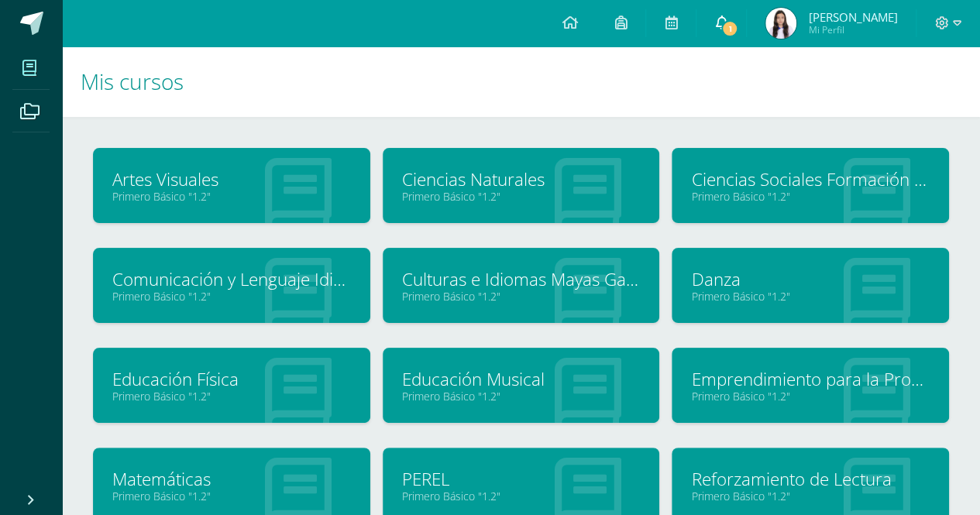
click at [738, 30] on span "1" at bounding box center [729, 28] width 17 height 17
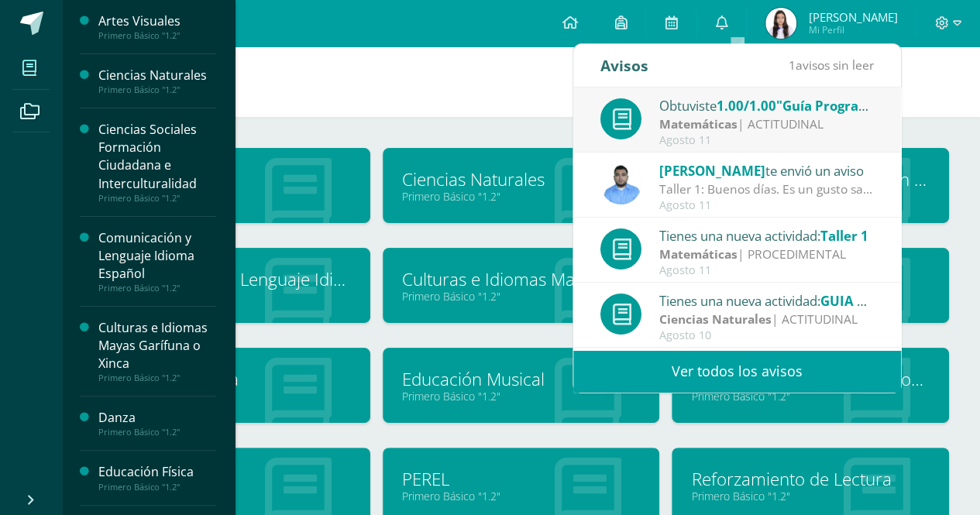
click at [26, 77] on span at bounding box center [29, 67] width 35 height 35
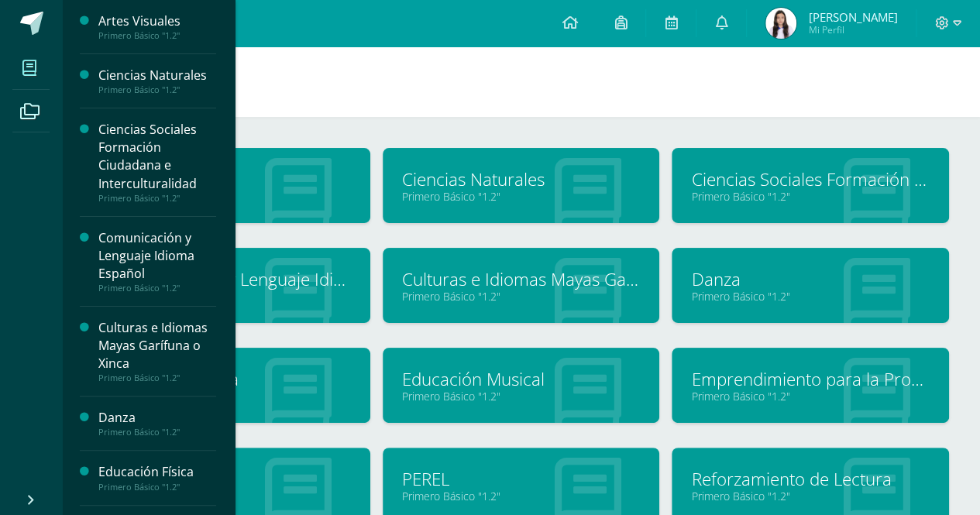
click at [386, 129] on div "Artes Visuales Primero Básico "1.2" Ciencias Naturales Primero Básico "1.2"" at bounding box center [521, 431] width 918 height 628
click at [727, 25] on icon at bounding box center [721, 22] width 12 height 14
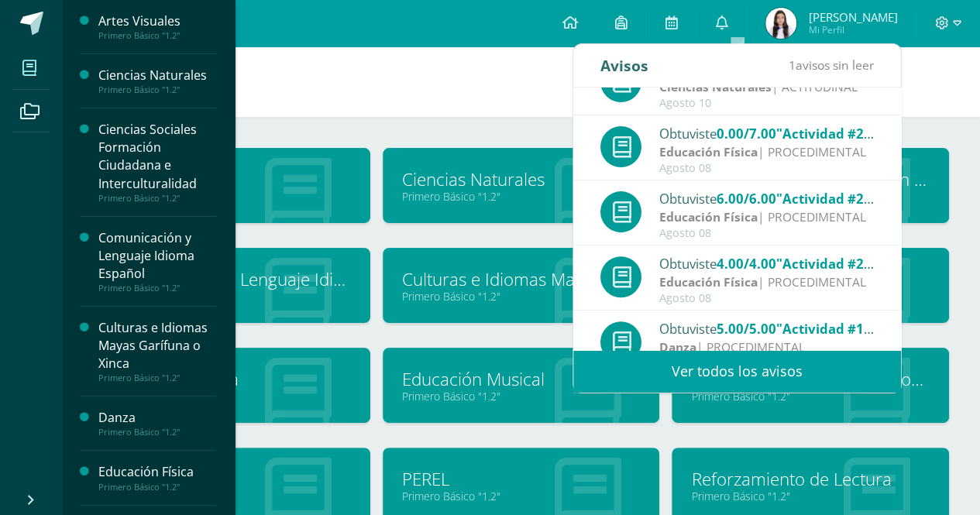
scroll to position [257, 0]
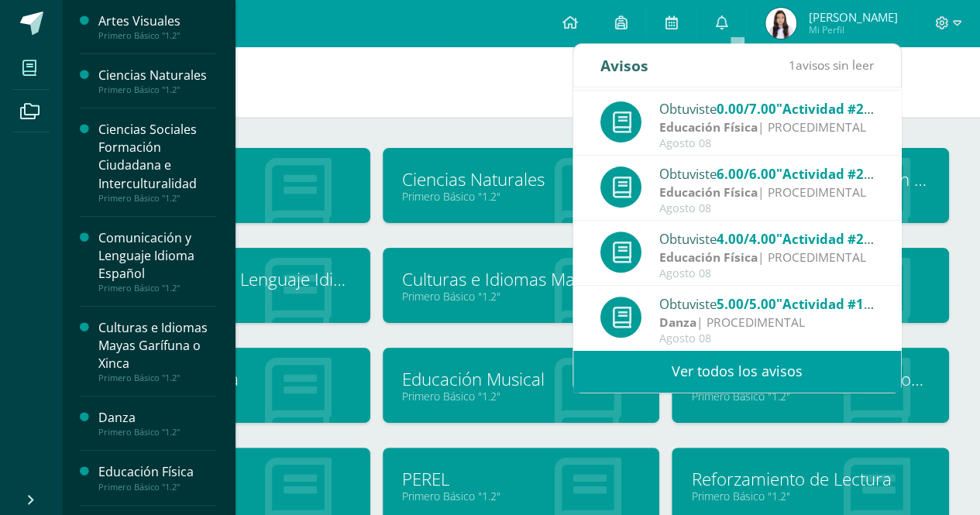
click at [419, 102] on h1 "Mis cursos" at bounding box center [521, 81] width 881 height 70
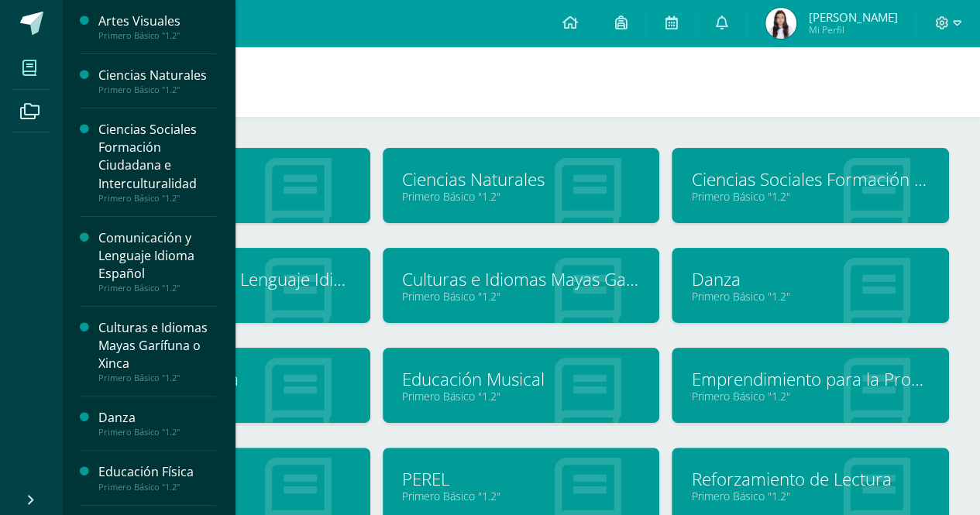
click at [427, 118] on div "Artes Visuales Primero Básico "1.2" Ciencias Naturales Primero Básico "1.2"" at bounding box center [521, 431] width 918 height 628
click at [517, 112] on h1 "Mis cursos" at bounding box center [521, 81] width 881 height 70
click at [368, 77] on h1 "Mis cursos" at bounding box center [521, 81] width 881 height 70
click at [400, 114] on h1 "Mis cursos" at bounding box center [521, 81] width 881 height 70
click at [486, 117] on div "Artes Visuales Primero Básico "1.2" Ciencias Naturales Primero Básico "1.2"" at bounding box center [521, 431] width 918 height 628
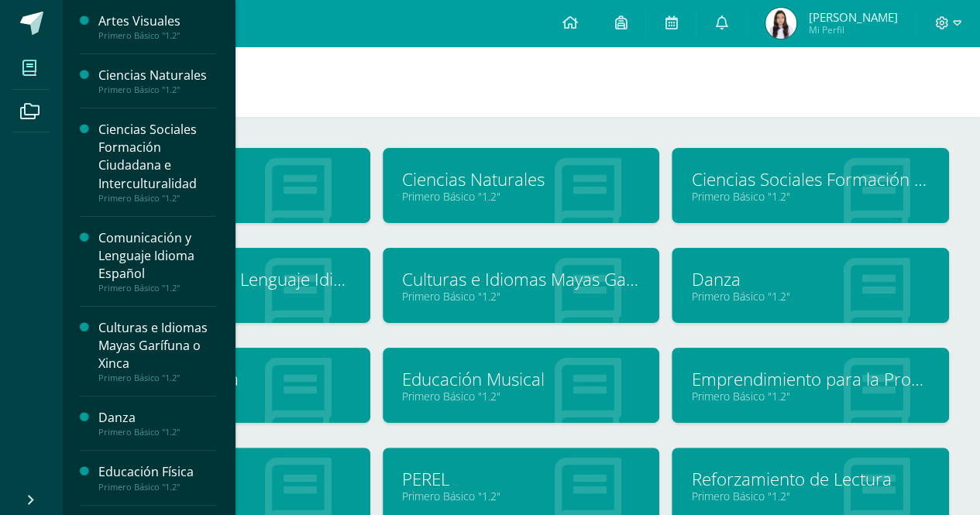
click at [441, 110] on h1 "Mis cursos" at bounding box center [521, 81] width 881 height 70
